Goal: Task Accomplishment & Management: Complete application form

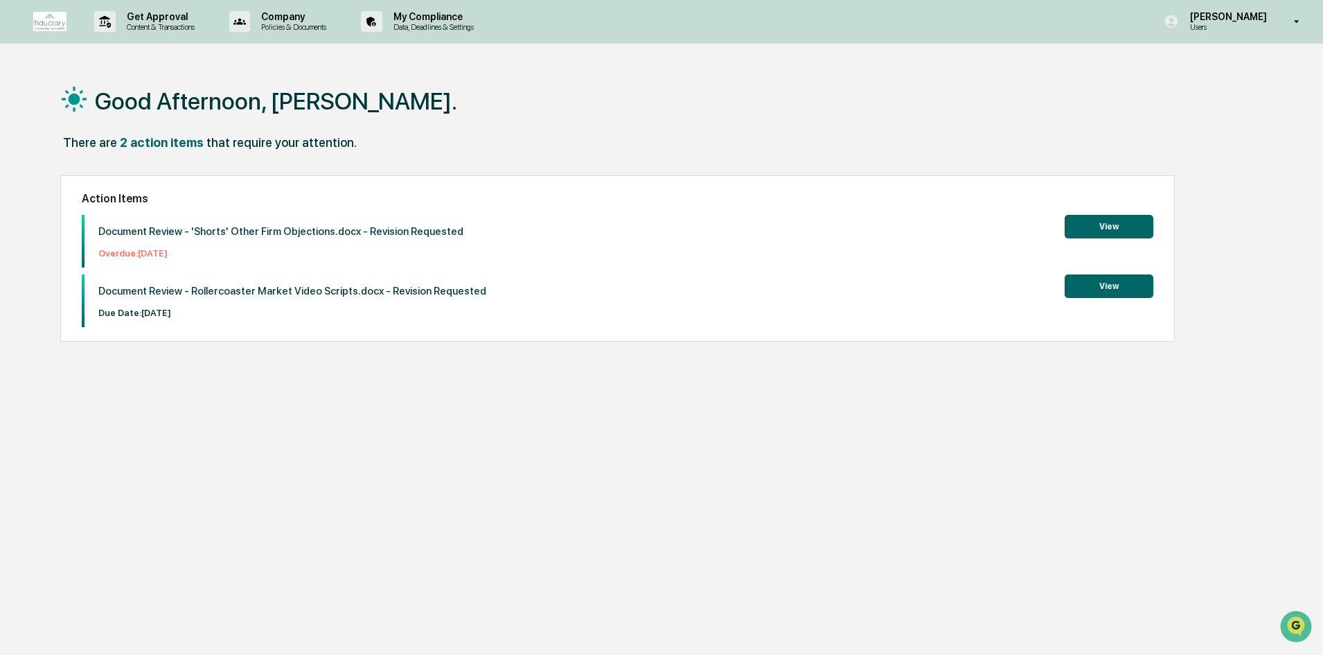
click at [1099, 281] on button "View" at bounding box center [1109, 286] width 89 height 24
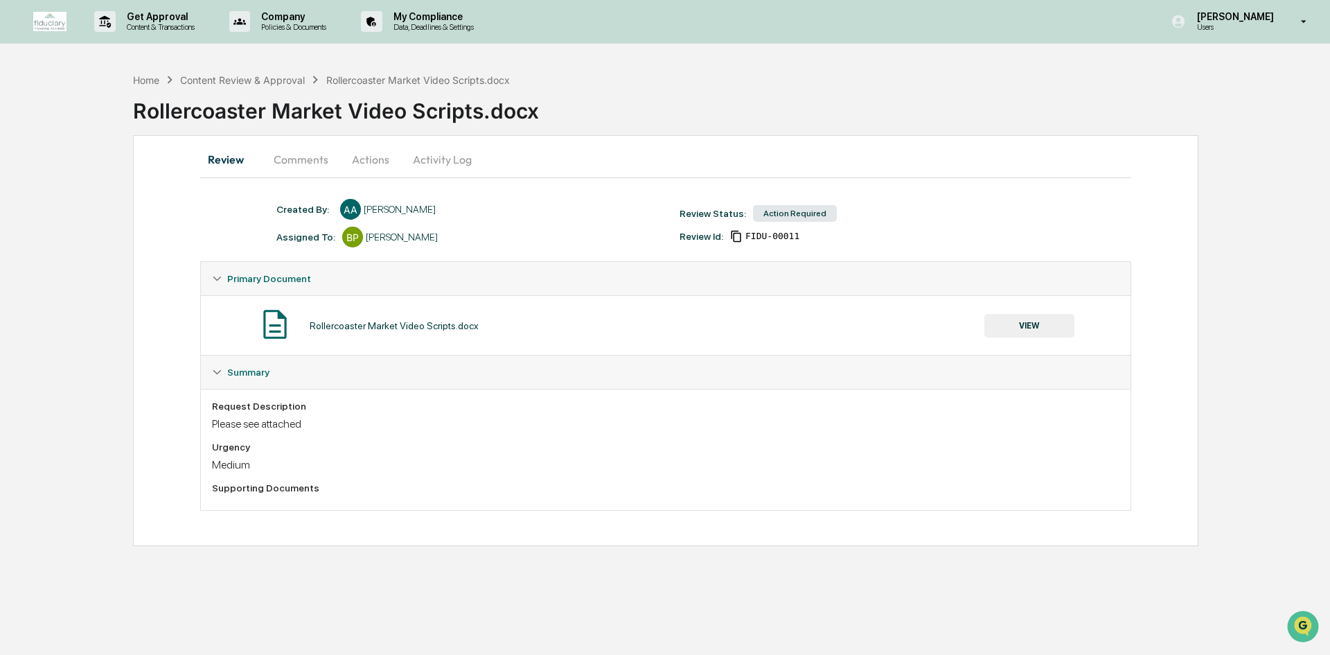
click at [321, 166] on button "Comments" at bounding box center [301, 159] width 77 height 33
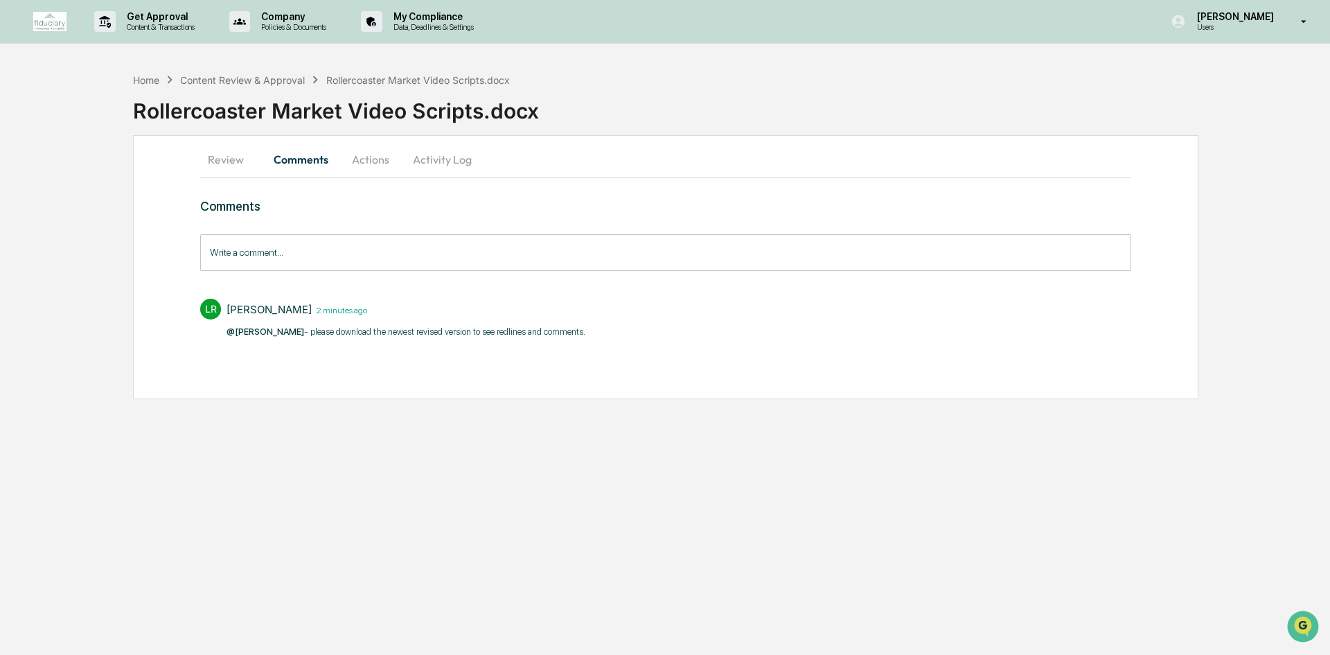
click at [349, 162] on button "Actions" at bounding box center [370, 159] width 62 height 33
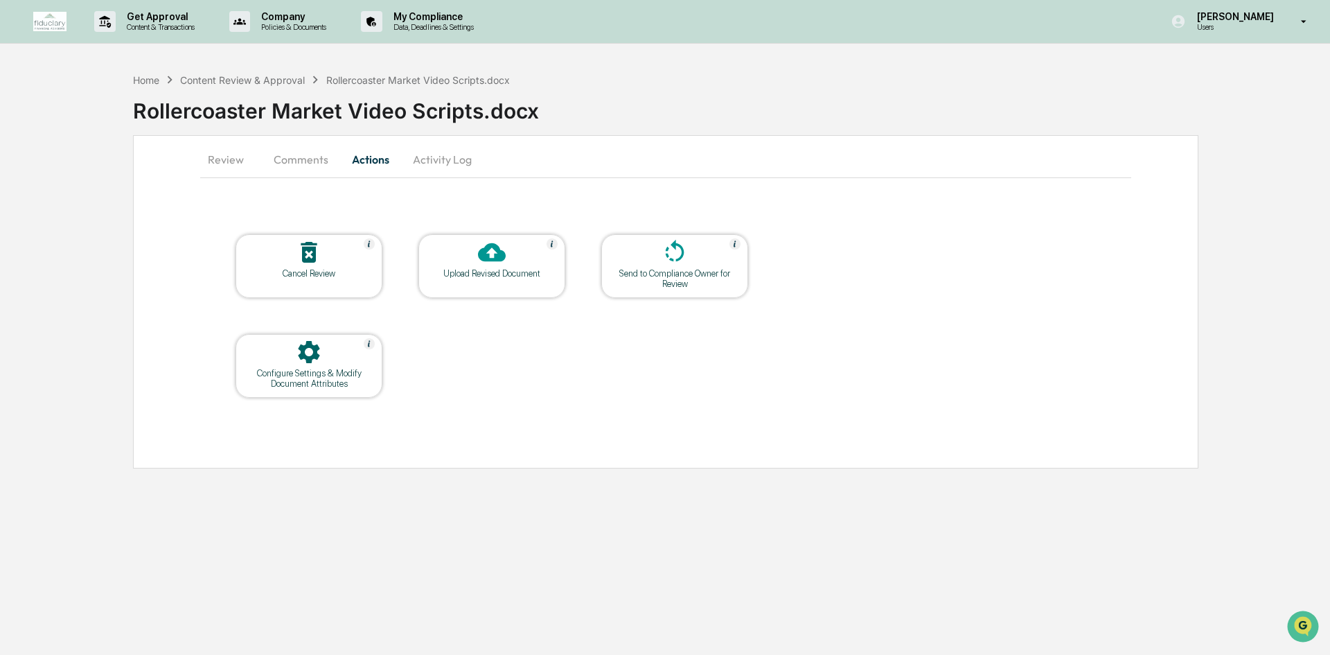
click at [414, 162] on button "Activity Log" at bounding box center [442, 159] width 81 height 33
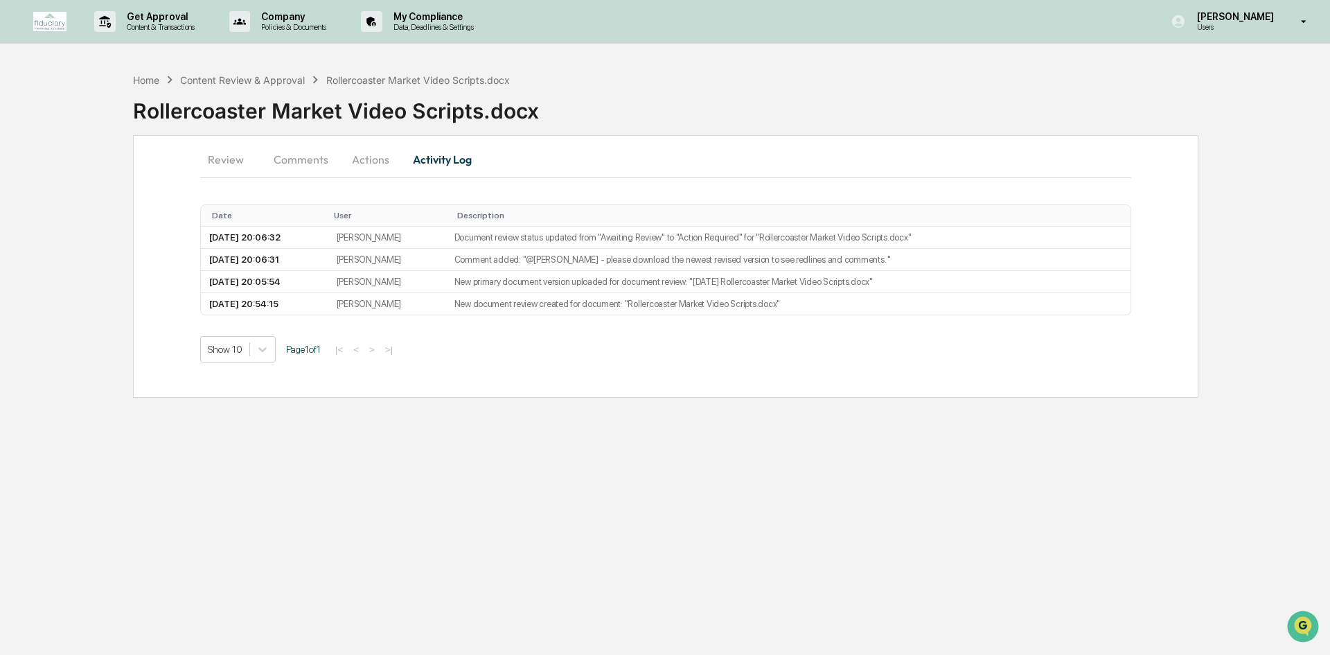
drag, startPoint x: 204, startPoint y: 163, endPoint x: 211, endPoint y: 161, distance: 7.2
click at [211, 161] on button "Review" at bounding box center [231, 159] width 62 height 33
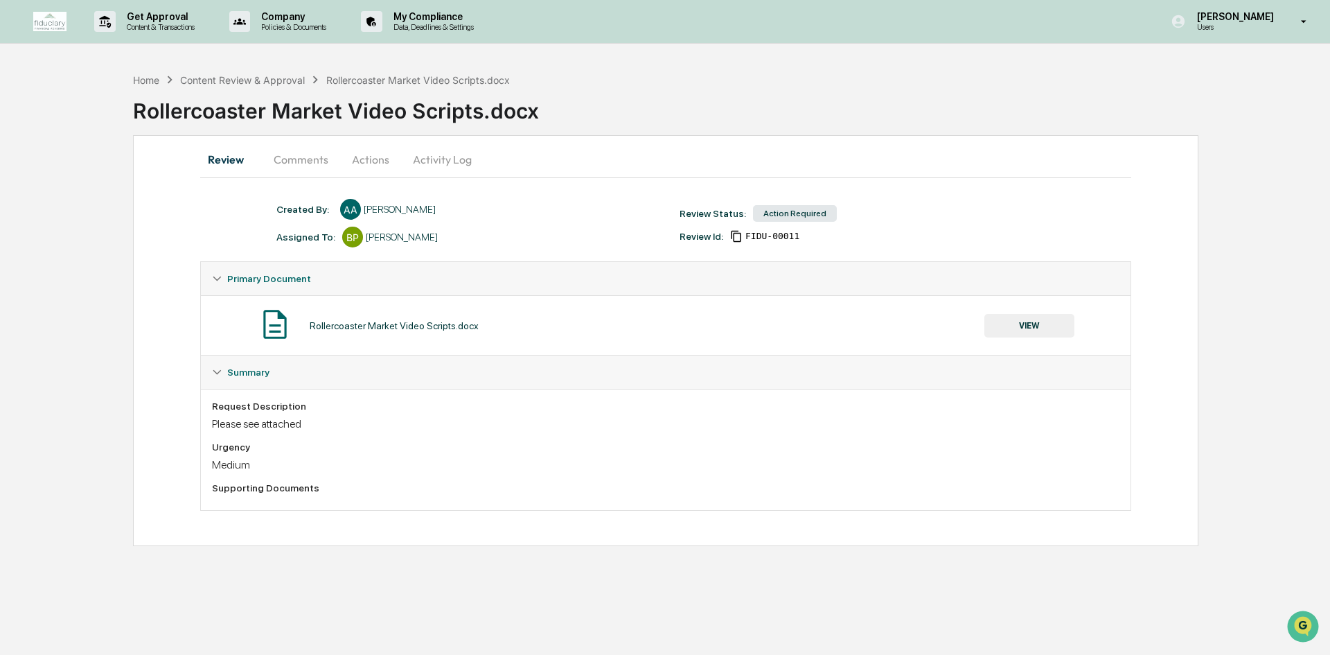
click at [454, 163] on button "Activity Log" at bounding box center [442, 159] width 81 height 33
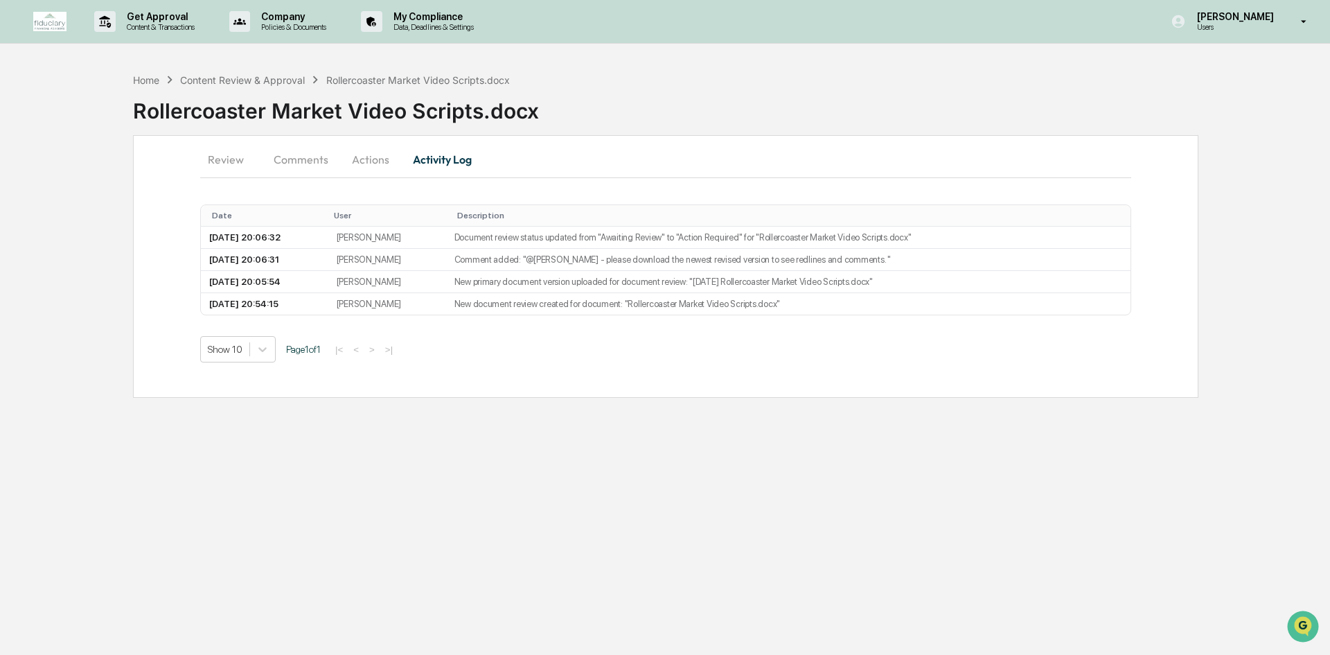
click at [373, 154] on button "Actions" at bounding box center [370, 159] width 62 height 33
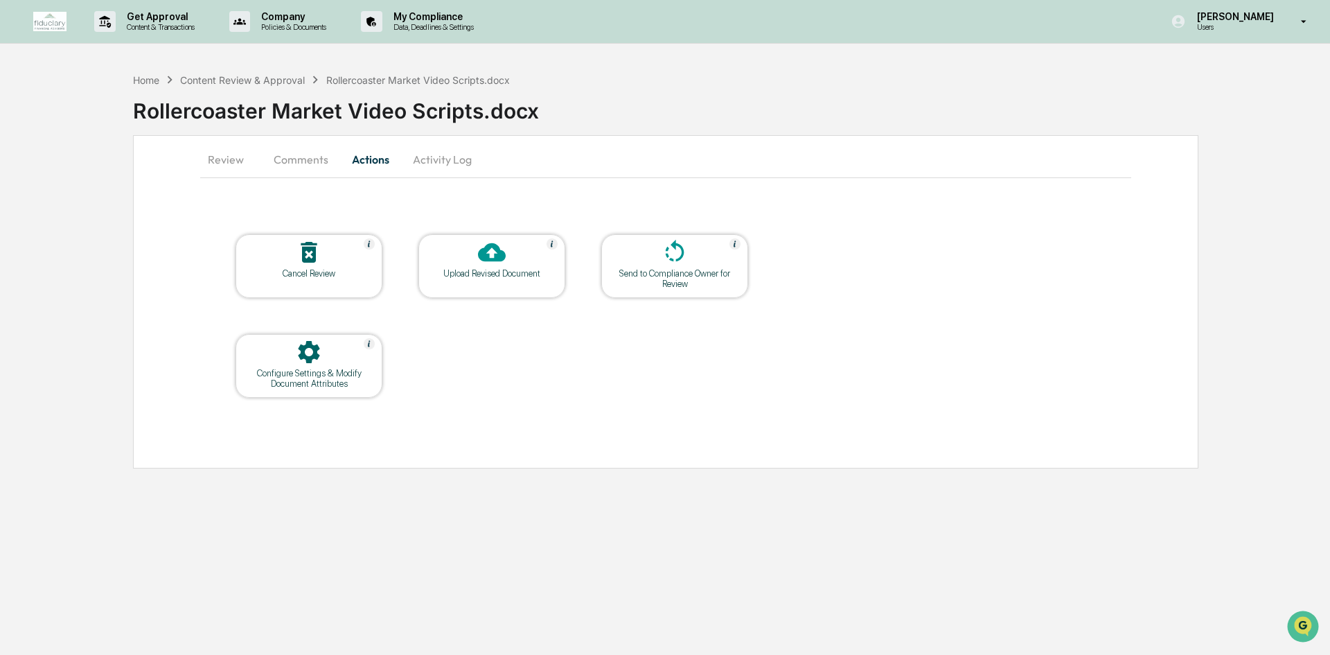
click at [234, 166] on button "Review" at bounding box center [231, 159] width 62 height 33
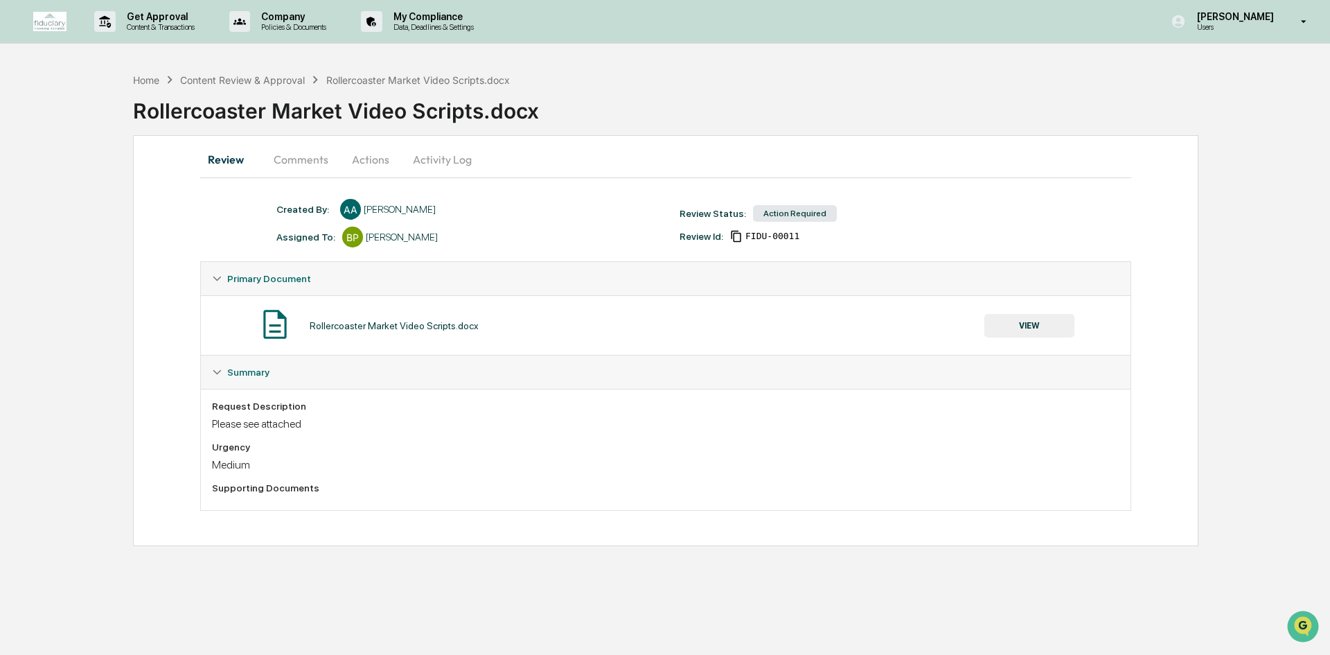
click at [1020, 326] on button "VIEW" at bounding box center [1029, 326] width 90 height 24
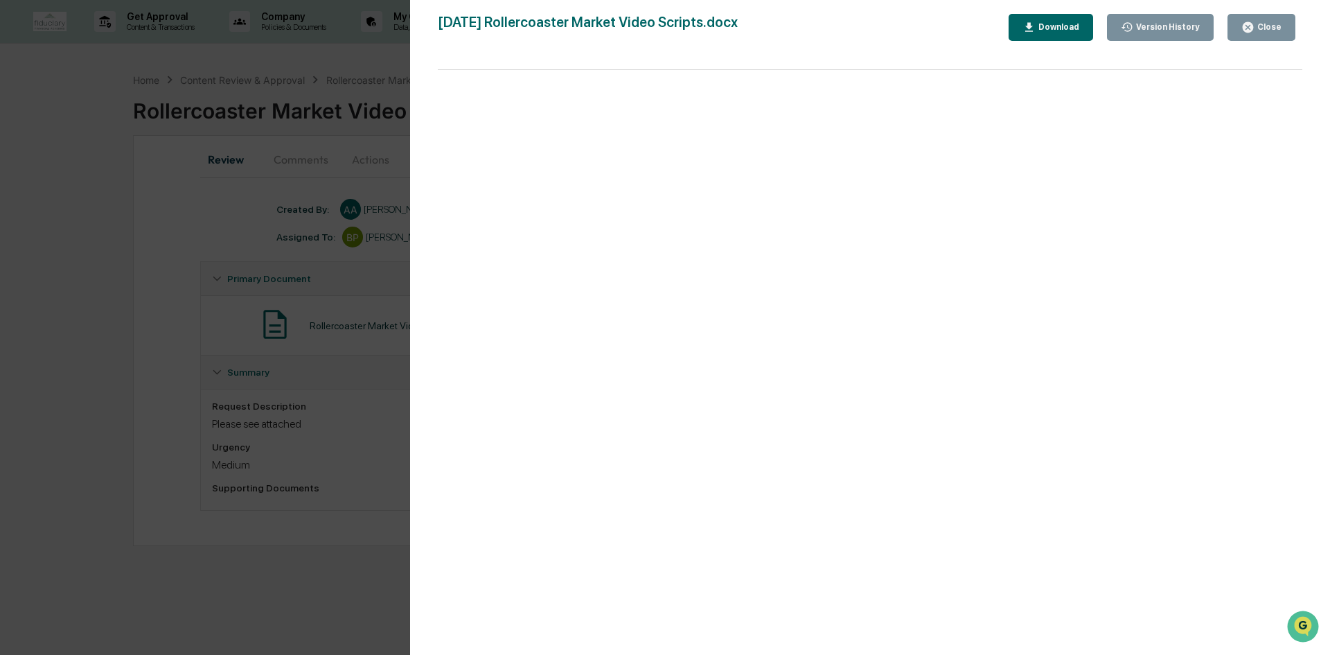
click at [1183, 35] on button "Version History" at bounding box center [1160, 27] width 107 height 27
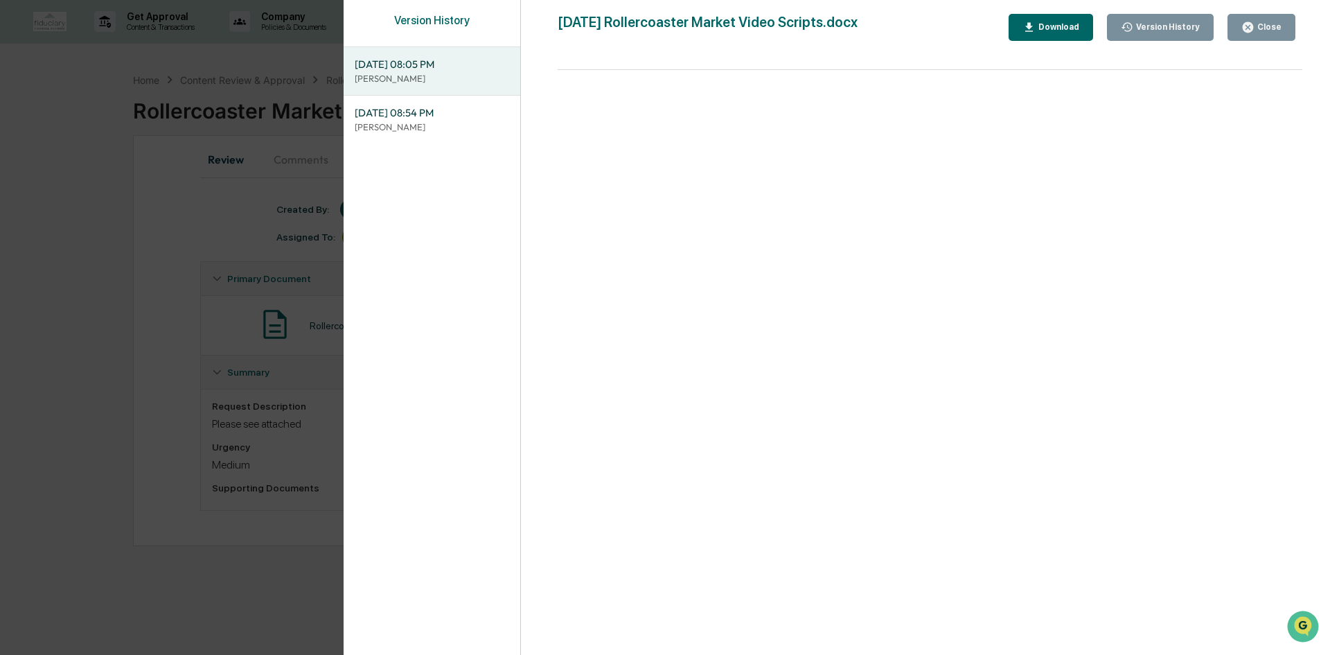
click at [1178, 28] on div "Version History" at bounding box center [1166, 27] width 67 height 10
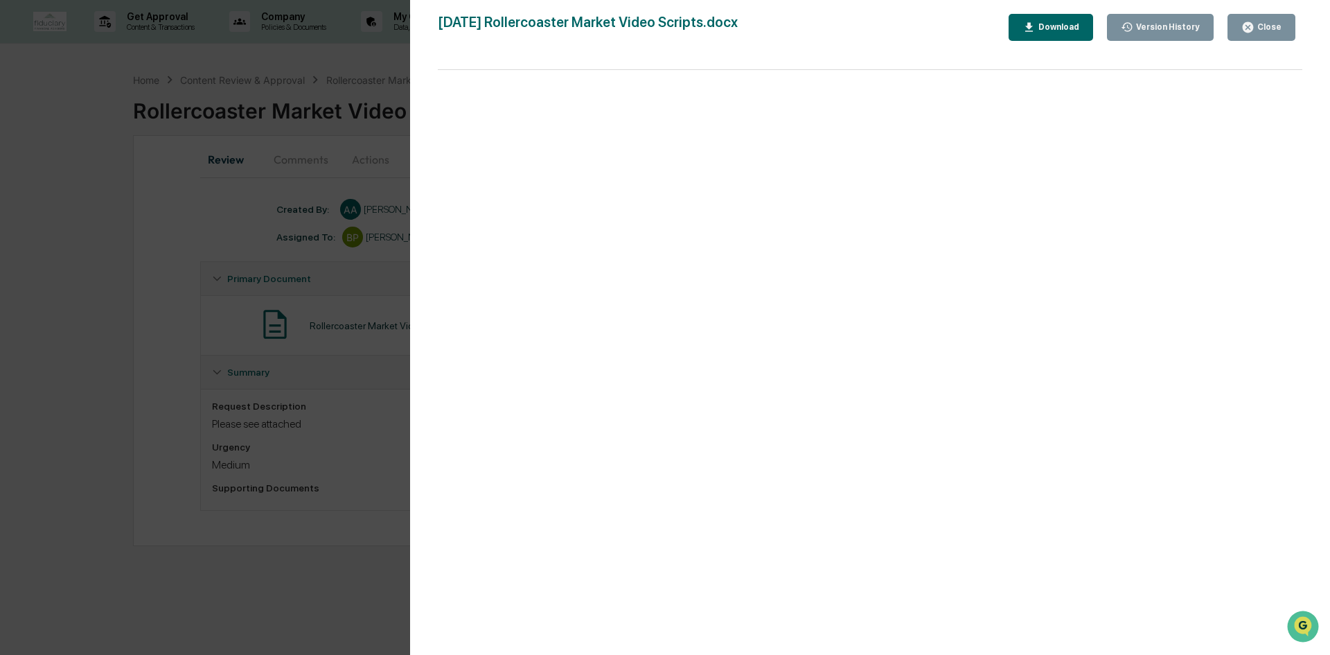
click at [1178, 28] on div "Version History" at bounding box center [1166, 27] width 67 height 10
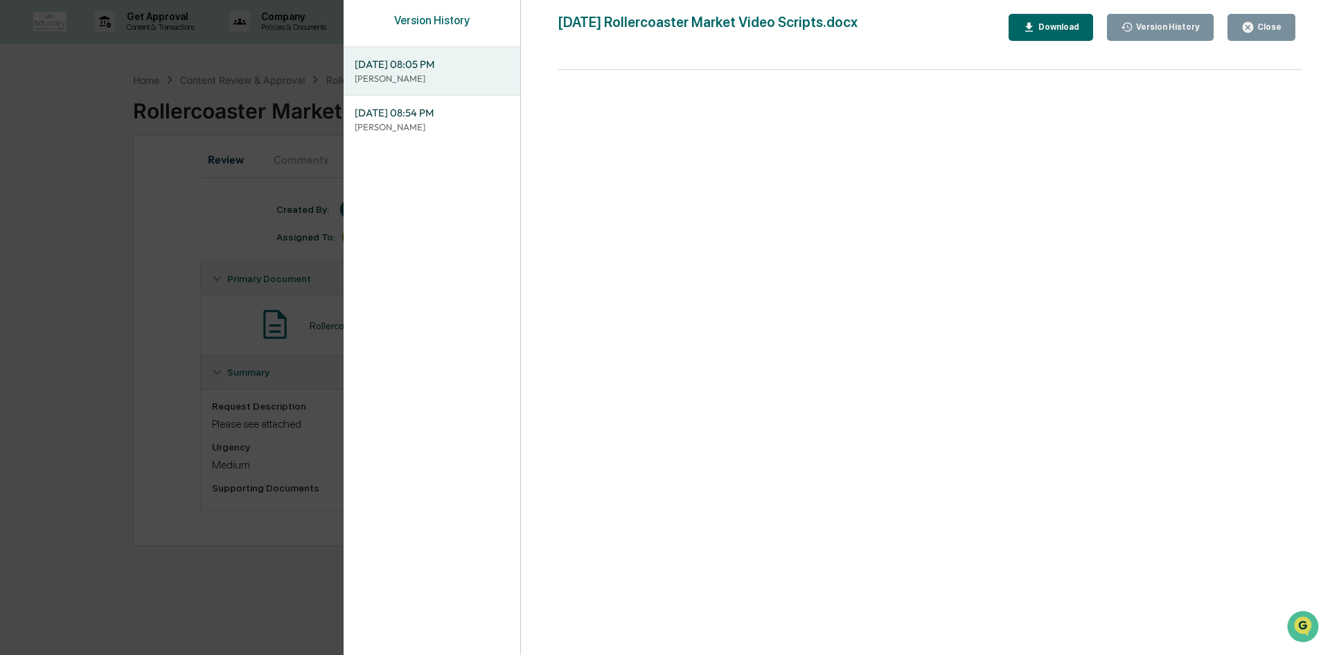
click at [1086, 17] on button "Download" at bounding box center [1051, 27] width 85 height 27
click at [238, 184] on div "Version History [DATE] 08:05 PM [PERSON_NAME] [DATE] 08:54 PM [PERSON_NAME] [DA…" at bounding box center [665, 327] width 1330 height 655
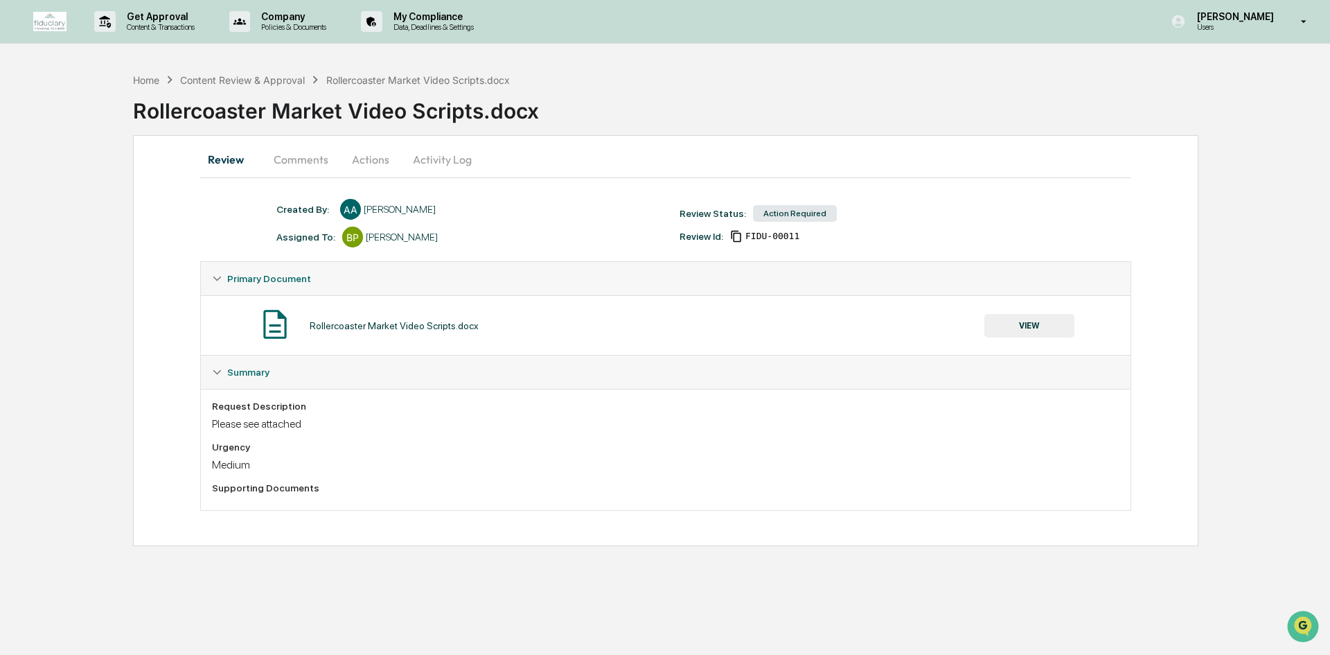
click at [238, 158] on button "Review" at bounding box center [231, 159] width 62 height 33
click at [312, 166] on button "Comments" at bounding box center [301, 159] width 77 height 33
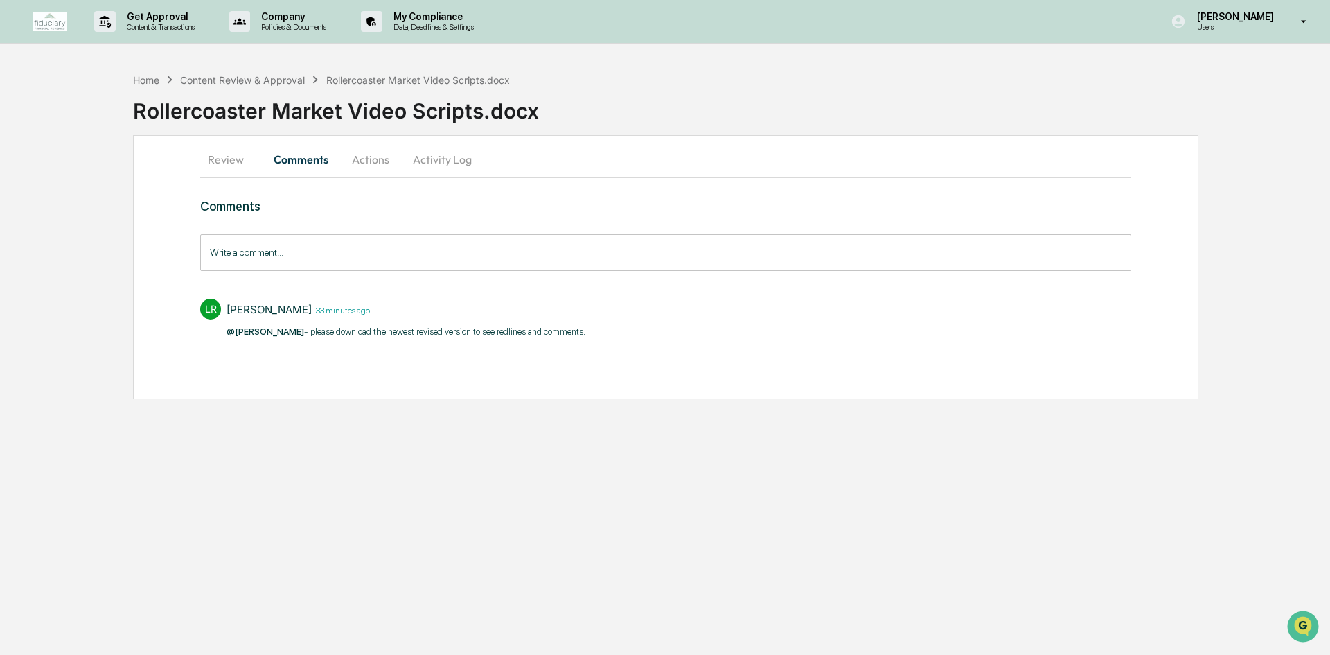
click at [438, 162] on button "Activity Log" at bounding box center [442, 159] width 81 height 33
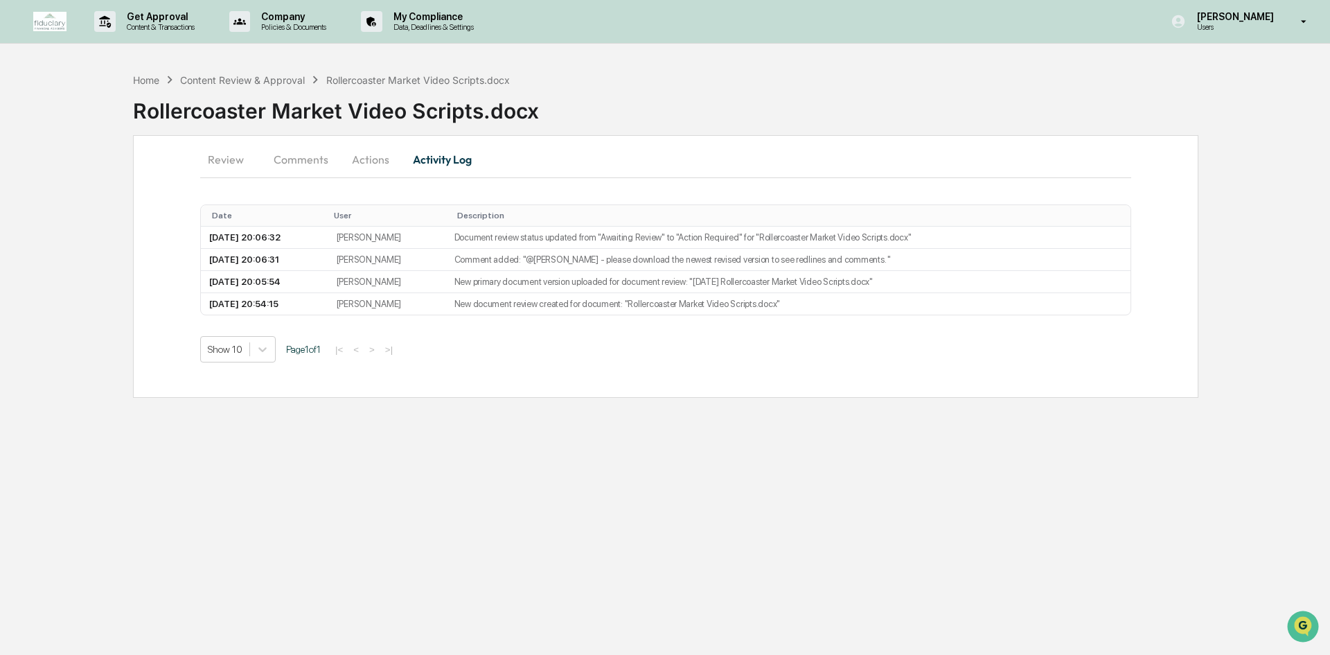
click at [390, 157] on button "Actions" at bounding box center [370, 159] width 62 height 33
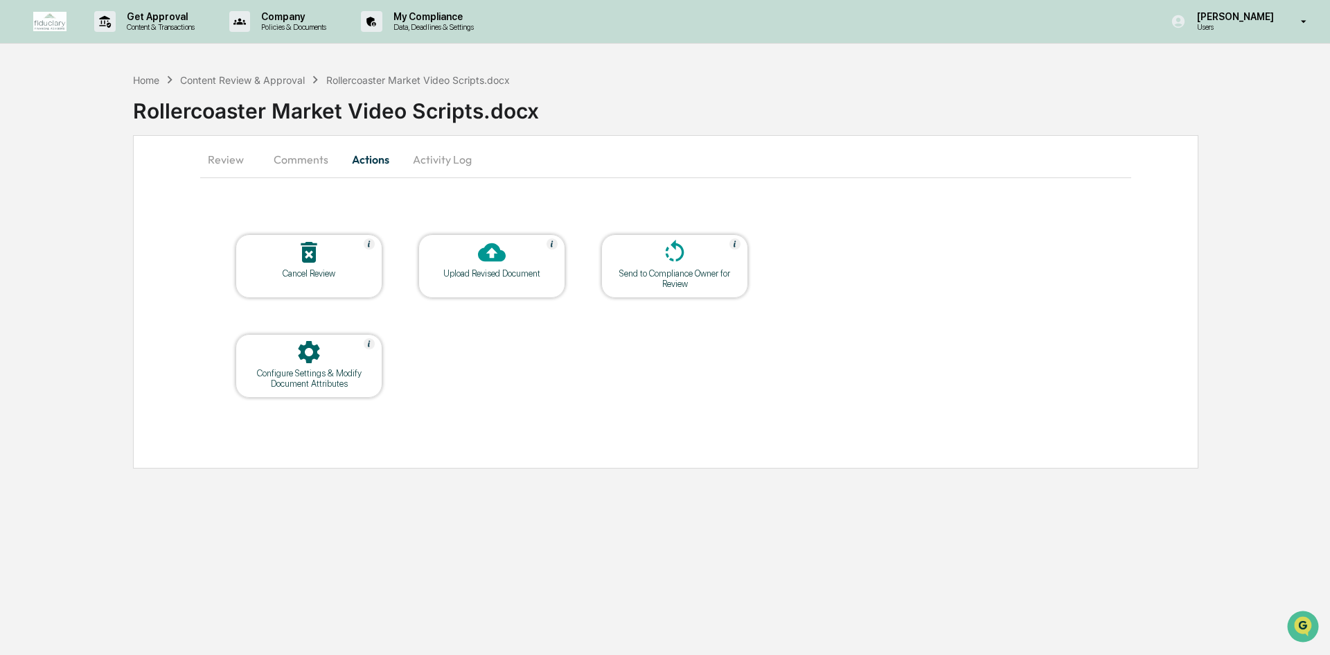
click at [502, 283] on div "Upload Revised Document" at bounding box center [491, 266] width 147 height 64
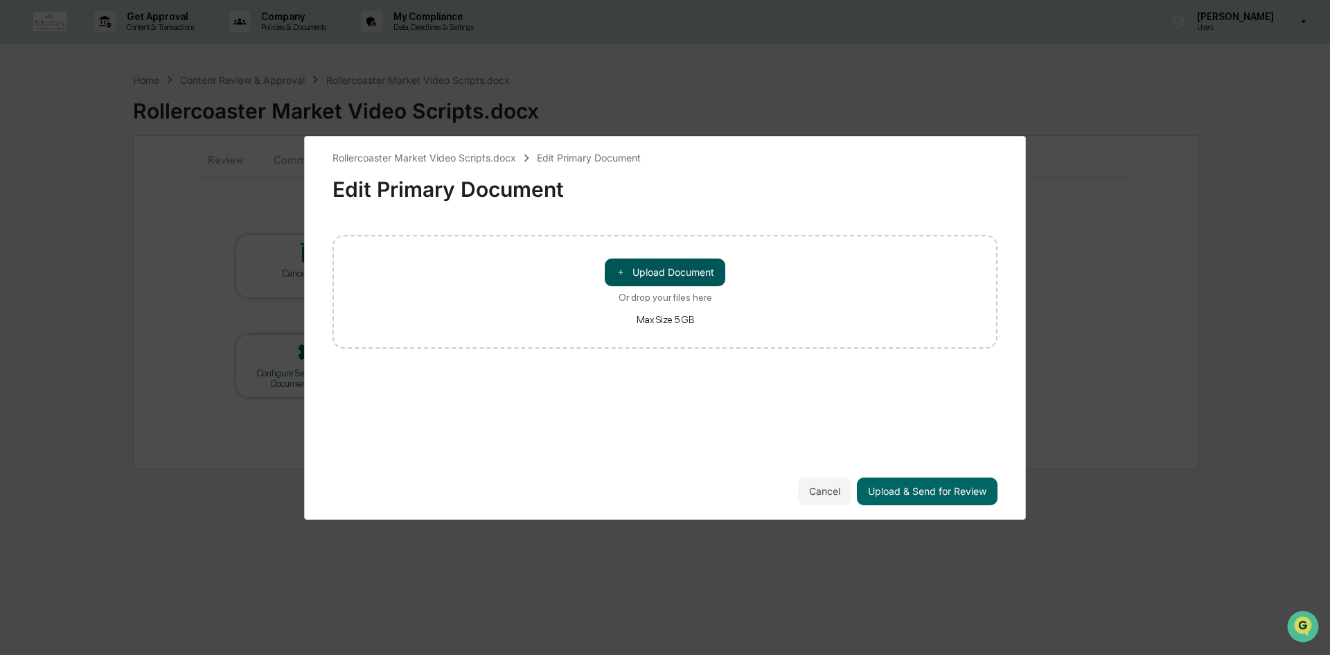
click at [655, 273] on button "＋ Upload Document" at bounding box center [665, 272] width 121 height 28
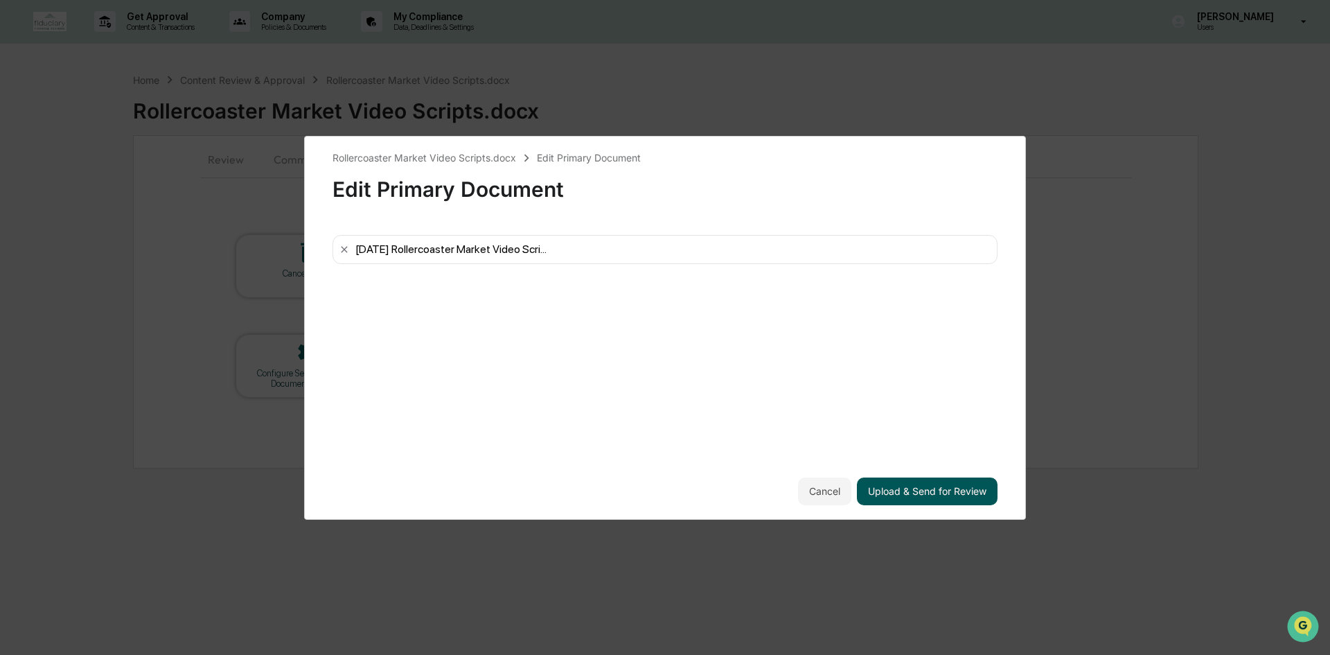
click at [920, 490] on button "Upload & Send for Review" at bounding box center [927, 491] width 141 height 28
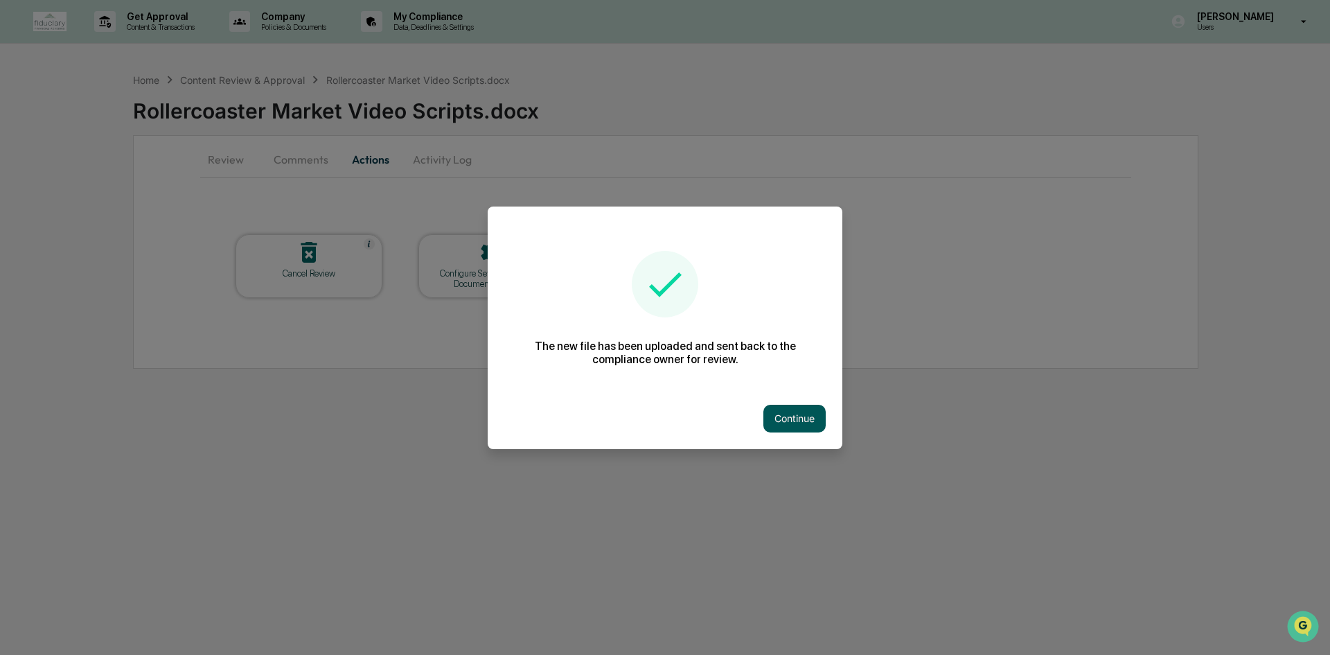
click at [794, 416] on button "Continue" at bounding box center [794, 419] width 62 height 28
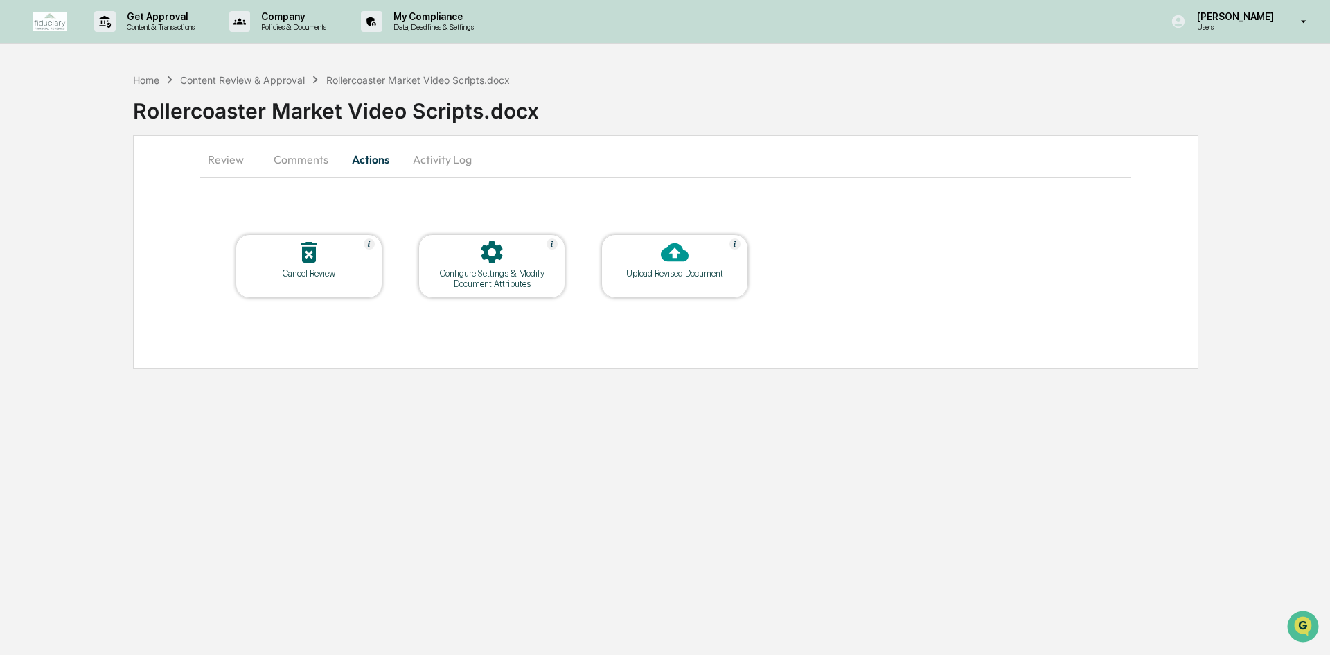
click at [210, 152] on button "Review" at bounding box center [231, 159] width 62 height 33
